Goal: Information Seeking & Learning: Learn about a topic

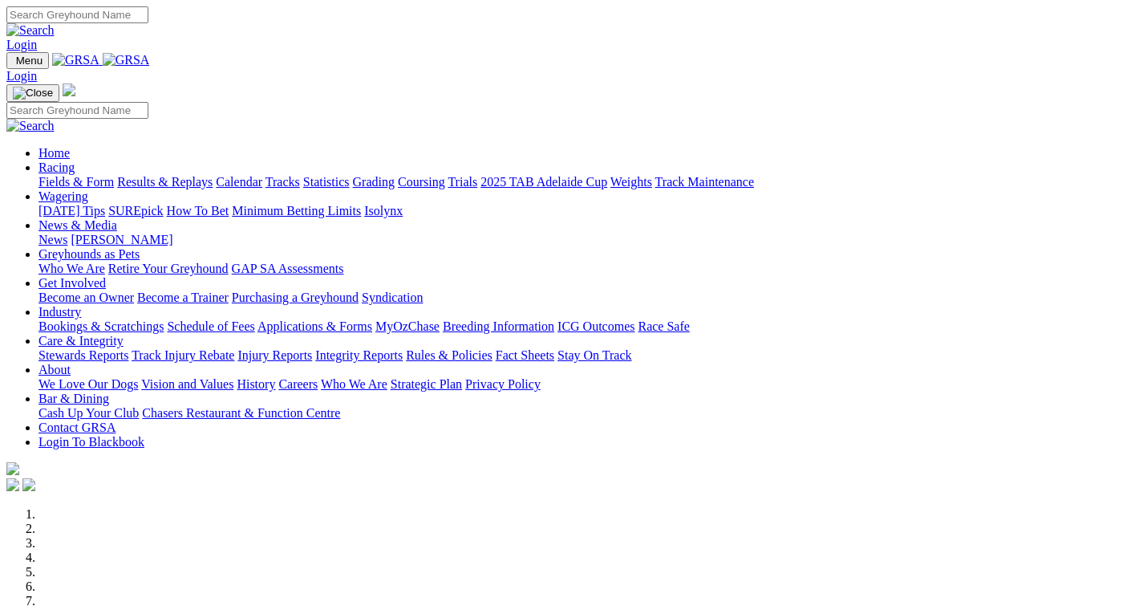
scroll to position [499, 0]
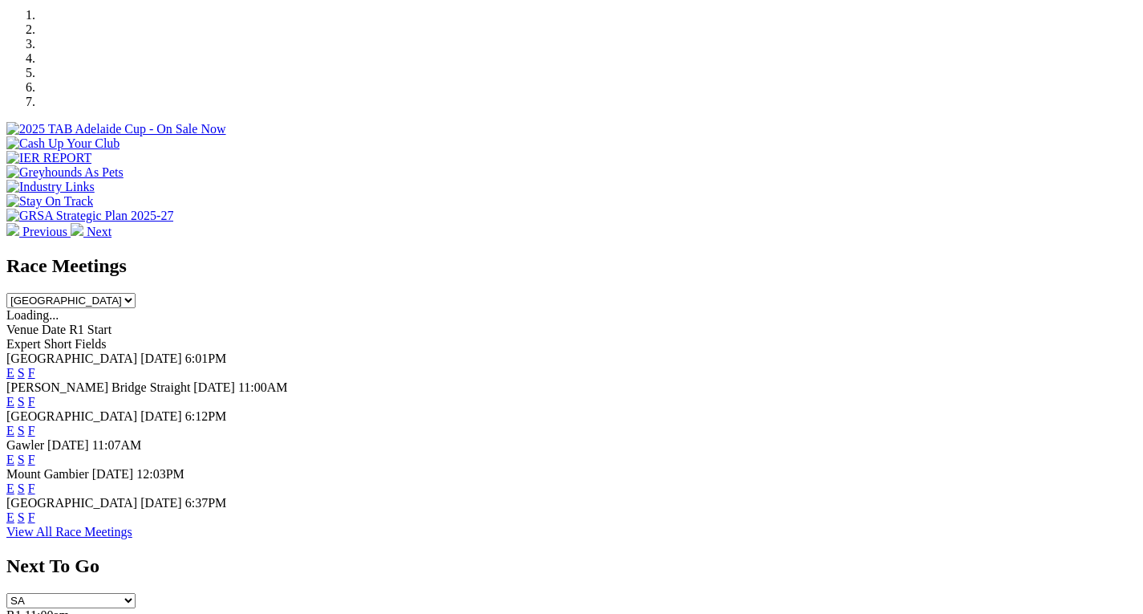
click at [35, 366] on link "F" at bounding box center [31, 373] width 7 height 14
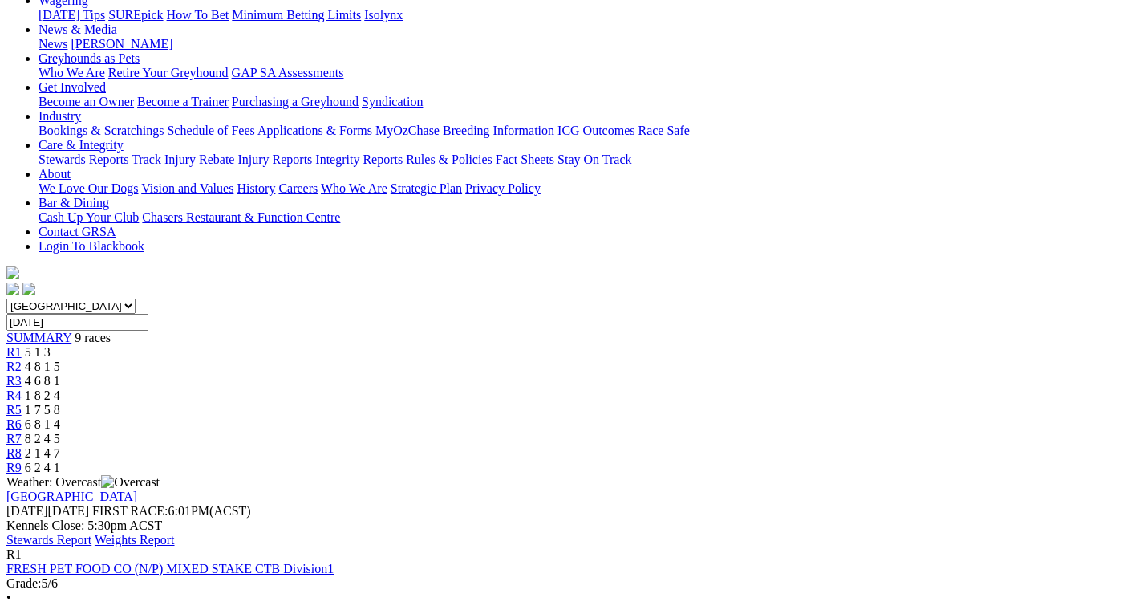
scroll to position [257, 0]
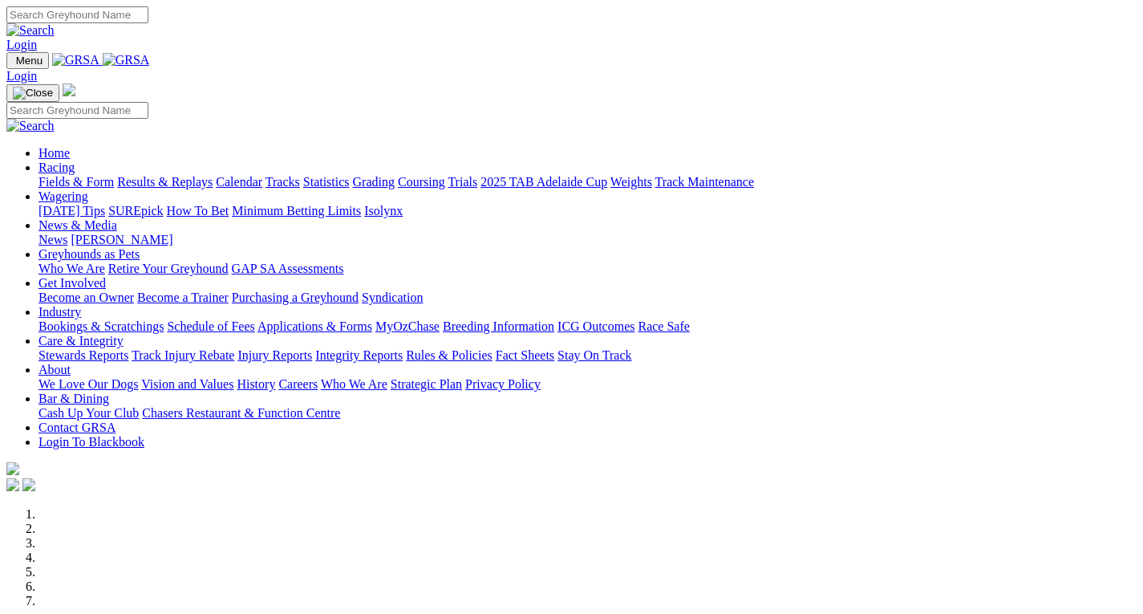
scroll to position [499, 0]
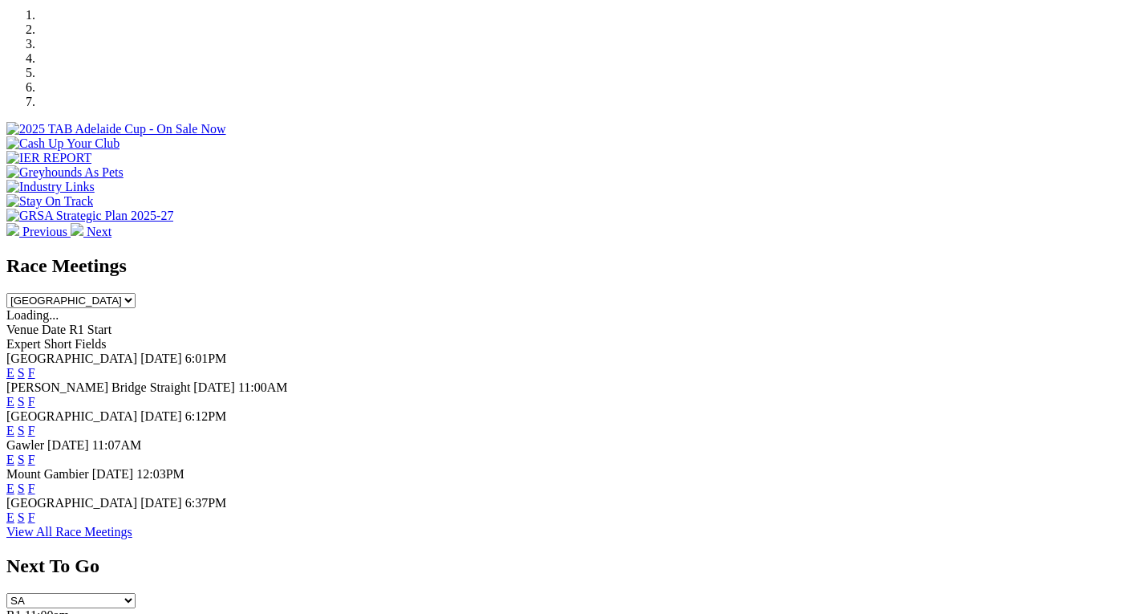
click at [35, 424] on link "F" at bounding box center [31, 431] width 7 height 14
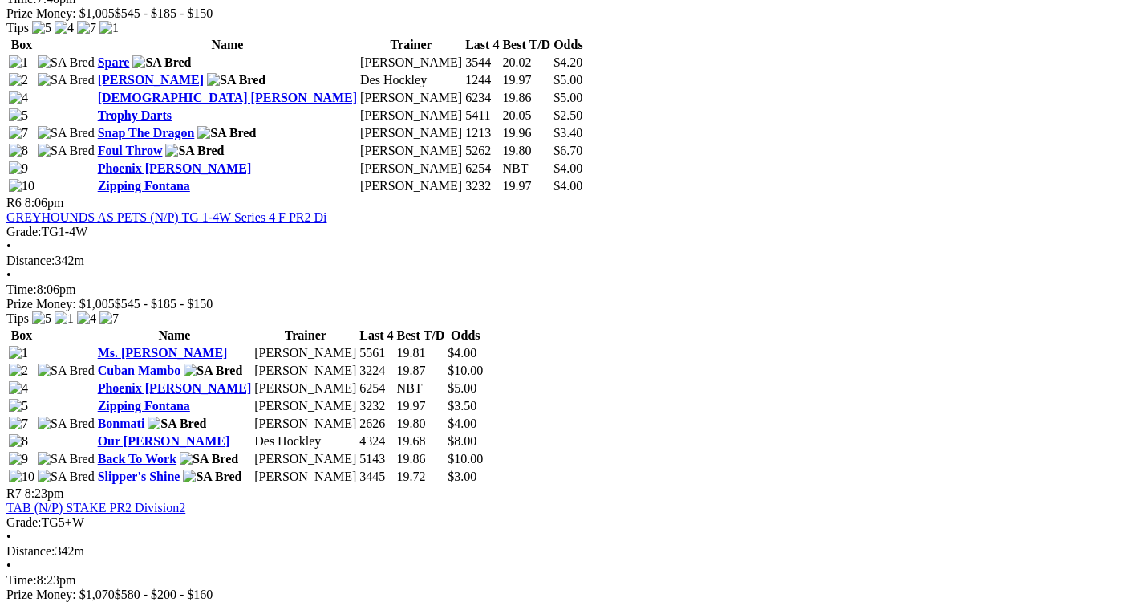
scroll to position [2093, 0]
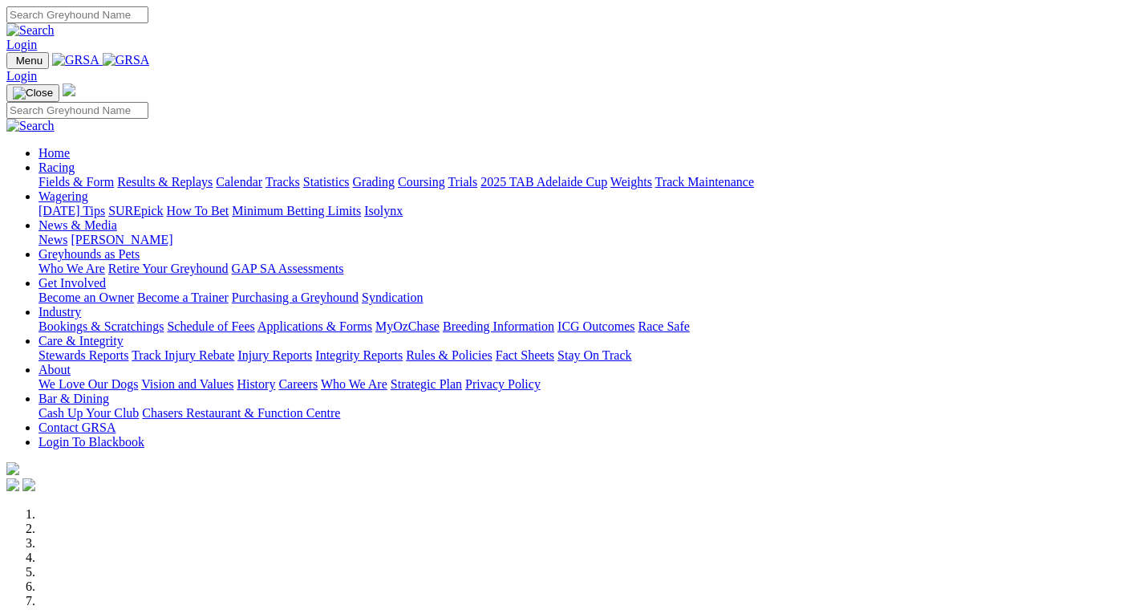
scroll to position [499, 0]
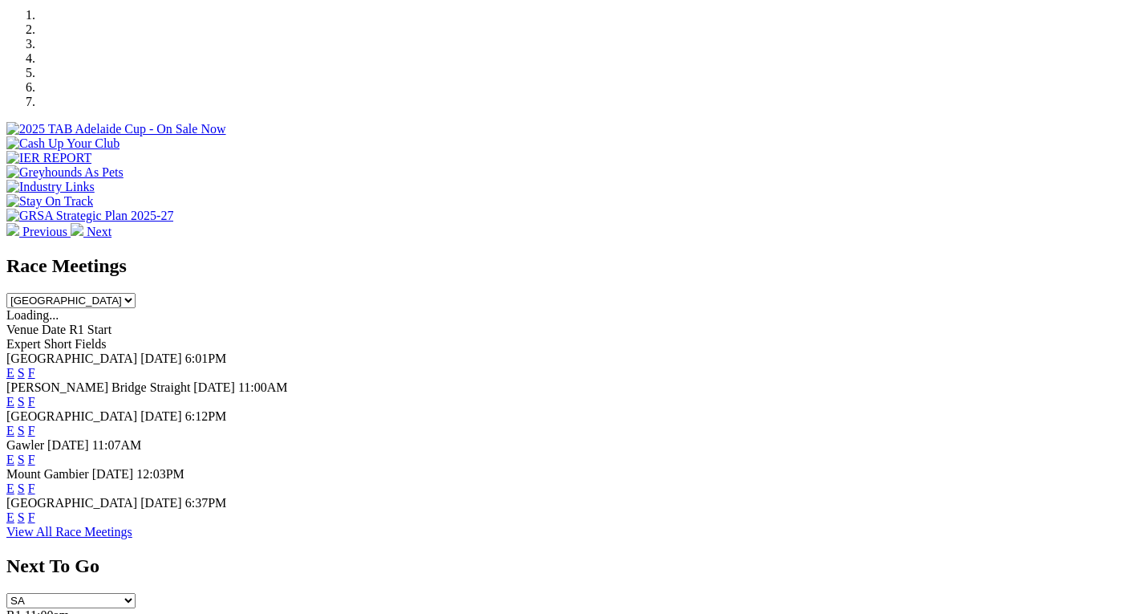
click at [35, 510] on link "F" at bounding box center [31, 517] width 7 height 14
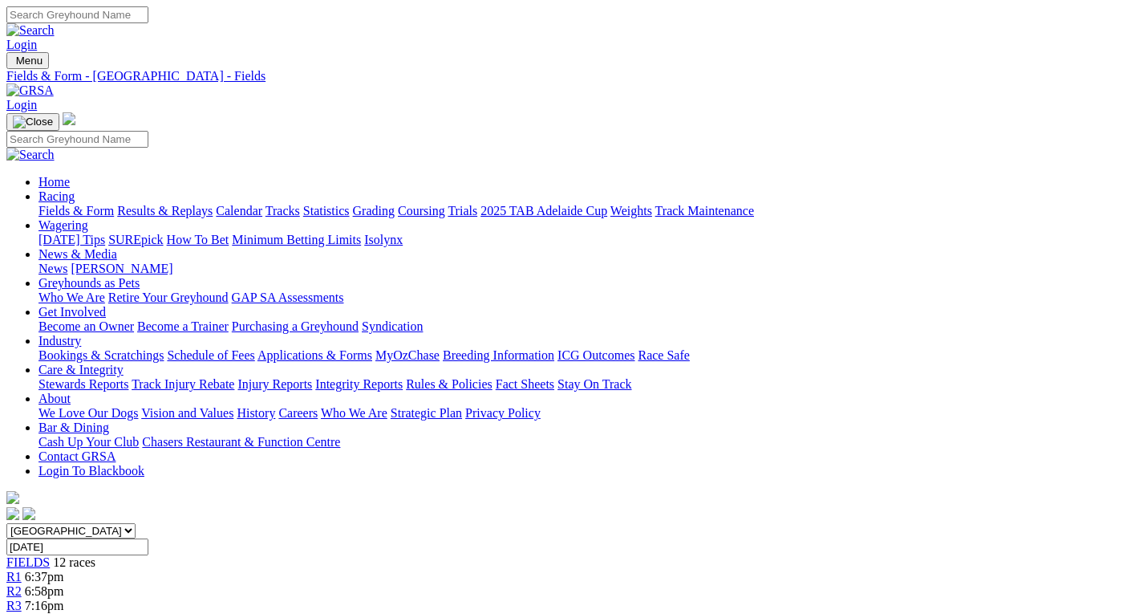
click at [403, 377] on link "Integrity Reports" at bounding box center [358, 384] width 87 height 14
